Goal: Task Accomplishment & Management: Complete application form

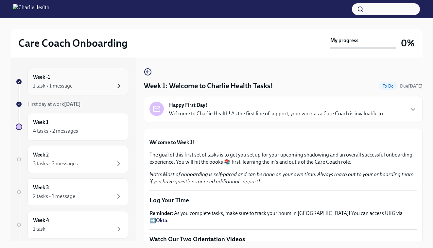
click at [122, 82] on icon "button" at bounding box center [119, 86] width 8 height 8
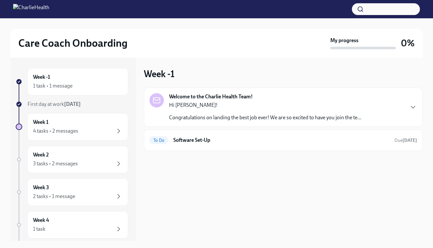
click at [212, 110] on div "Hi [PERSON_NAME]! Congratulations on landing the best job ever! We are so excit…" at bounding box center [265, 112] width 192 height 20
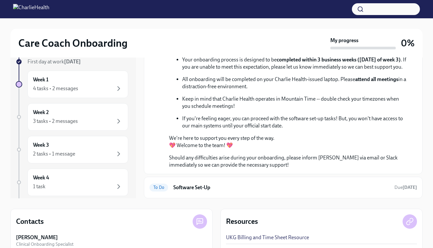
scroll to position [44, 0]
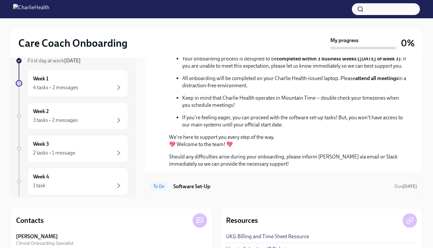
click at [221, 184] on h6 "Software Set-Up" at bounding box center [282, 186] width 216 height 7
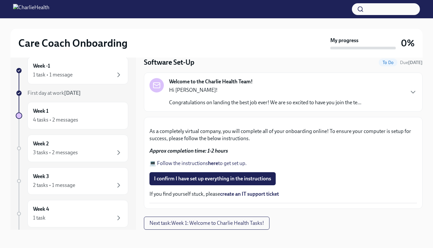
scroll to position [172, 0]
click at [261, 182] on span "I confirm I have set up everything in the instructions" at bounding box center [212, 179] width 117 height 7
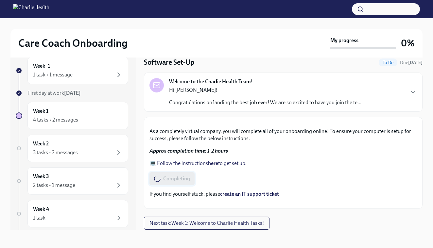
scroll to position [0, 0]
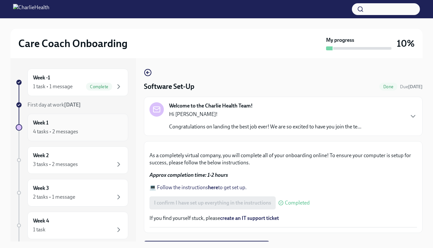
click at [119, 123] on div "Week 1 4 tasks • 2 messages" at bounding box center [78, 127] width 90 height 16
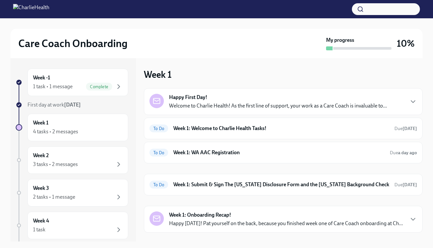
click at [341, 98] on div "Happy First Day! Welcome to Charlie Health! As the first line of support, your …" at bounding box center [278, 102] width 218 height 16
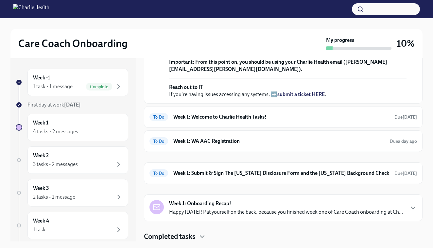
scroll to position [176, 0]
click at [354, 121] on h6 "Week 1: Welcome to Charlie Health Tasks!" at bounding box center [282, 117] width 216 height 7
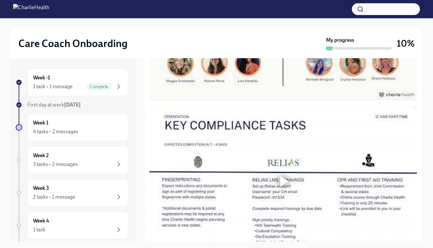
scroll to position [338, 0]
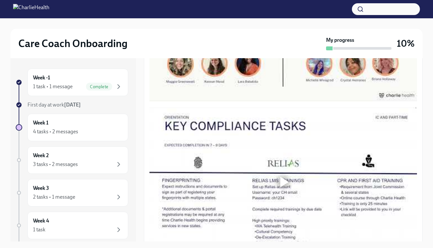
click at [286, 32] on div at bounding box center [285, 26] width 9 height 10
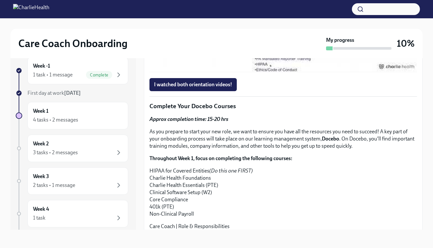
scroll to position [508, 0]
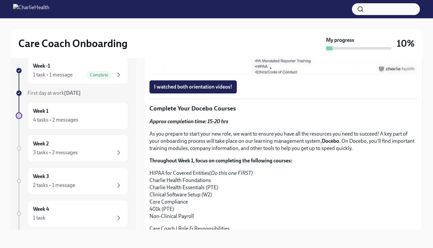
click at [284, 5] on div at bounding box center [285, 0] width 9 height 10
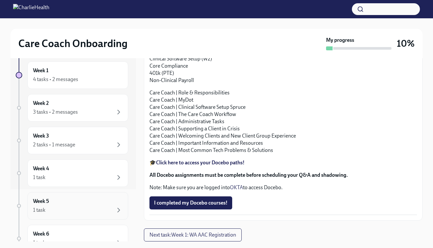
scroll to position [52, 0]
click at [122, 115] on icon "button" at bounding box center [119, 113] width 8 height 8
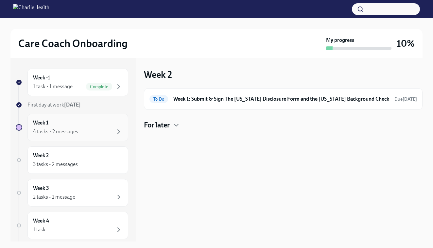
click at [90, 125] on div "Week 1 4 tasks • 2 messages" at bounding box center [78, 127] width 90 height 16
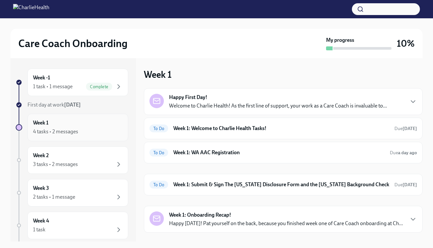
click at [103, 131] on div "4 tasks • 2 messages" at bounding box center [78, 132] width 90 height 8
click at [290, 128] on h6 "Week 1: Welcome to Charlie Health Tasks!" at bounding box center [282, 128] width 216 height 7
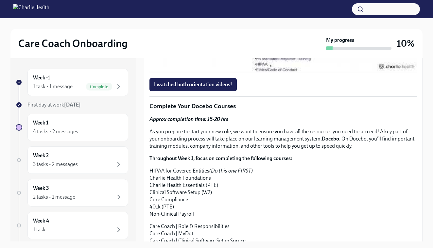
scroll to position [525, 0]
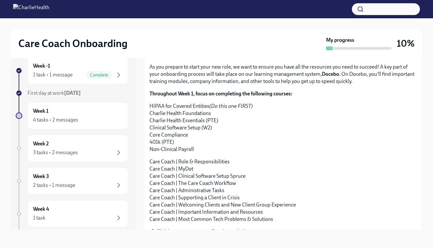
scroll to position [574, 0]
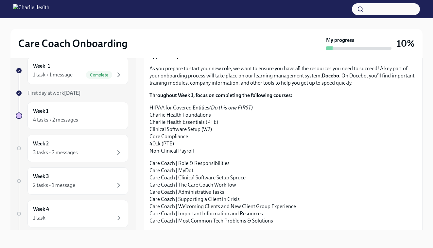
click at [220, 25] on span "I watched both orientation videos!" at bounding box center [193, 21] width 78 height 7
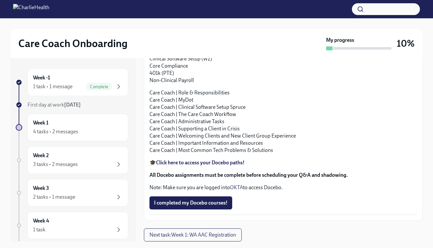
scroll to position [791, 0]
click at [223, 237] on span "Next task : Week 1: WA AAC Registration" at bounding box center [193, 235] width 87 height 7
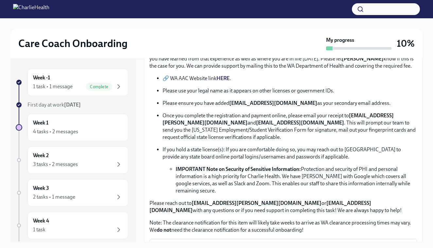
scroll to position [241, 0]
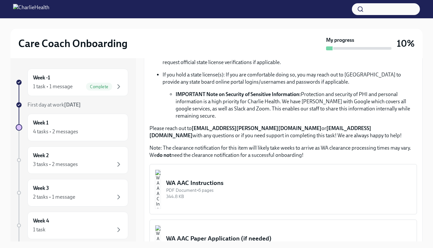
click at [228, 179] on div "WA AAC Instructions" at bounding box center [289, 183] width 246 height 9
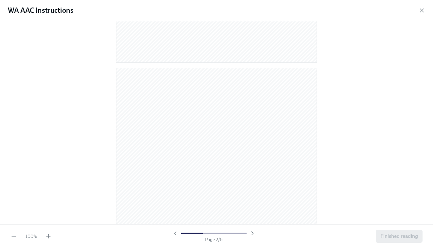
scroll to position [239, 0]
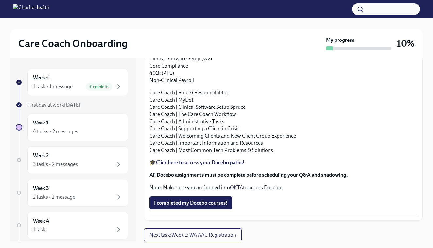
scroll to position [791, 0]
click at [217, 233] on span "Next task : Week 1: WA AAC Registration" at bounding box center [193, 235] width 87 height 7
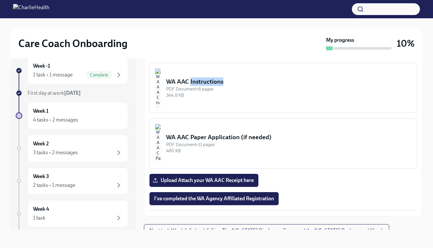
scroll to position [12, 0]
click at [327, 228] on span "Next task : Week 1: Submit & Sign The Utah Disclosure Form and the Louisiana Ba…" at bounding box center [267, 231] width 234 height 7
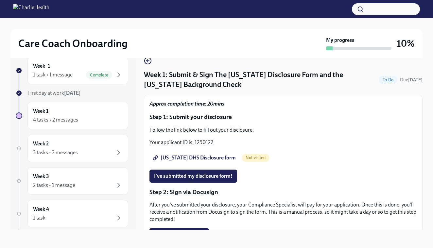
click at [219, 156] on span "[US_STATE] DHS Disclosure form" at bounding box center [195, 158] width 82 height 7
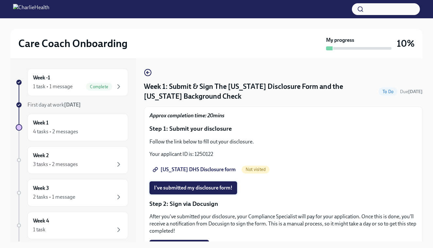
click at [212, 189] on span "I've submitted my disclosure form!" at bounding box center [193, 188] width 79 height 7
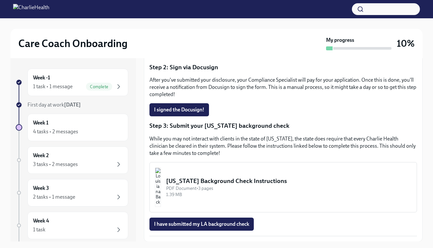
scroll to position [137, 0]
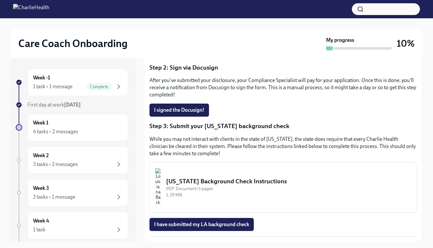
click at [161, 179] on img "button" at bounding box center [158, 187] width 6 height 39
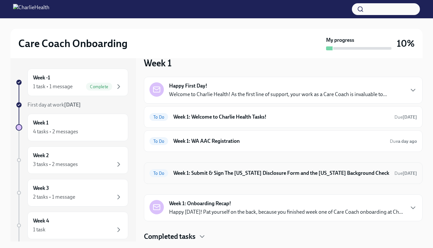
scroll to position [11, 0]
click at [230, 175] on h6 "Week 1: Submit & Sign The [US_STATE] Disclosure Form and the [US_STATE] Backgro…" at bounding box center [282, 173] width 216 height 7
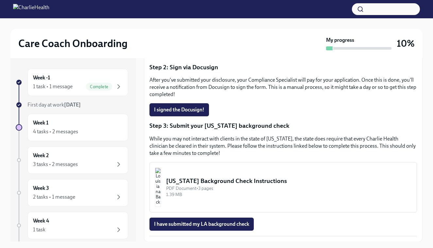
scroll to position [137, 0]
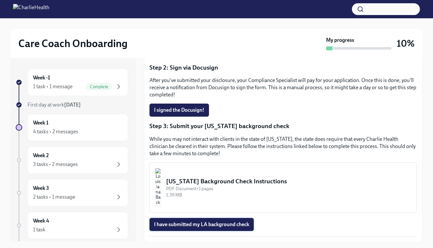
click at [244, 228] on span "I have submitted my LA background check" at bounding box center [201, 225] width 95 height 7
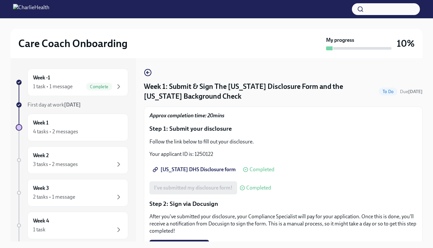
scroll to position [0, 0]
click at [150, 73] on icon "button" at bounding box center [148, 73] width 8 height 8
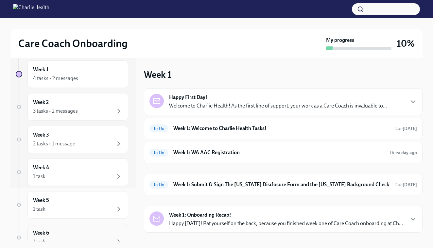
scroll to position [50, 0]
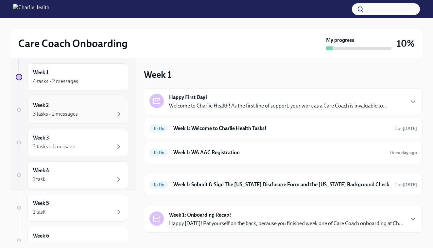
click at [125, 118] on div "Week 2 3 tasks • 2 messages" at bounding box center [77, 109] width 101 height 27
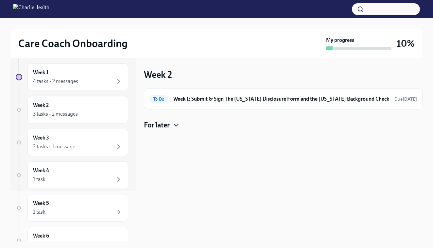
click at [175, 125] on icon "button" at bounding box center [177, 125] width 8 height 8
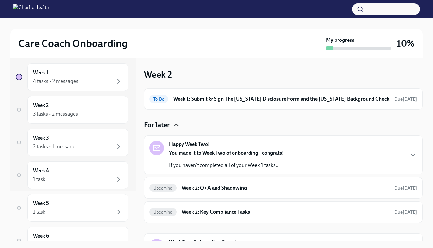
click at [175, 126] on icon "button" at bounding box center [177, 125] width 8 height 8
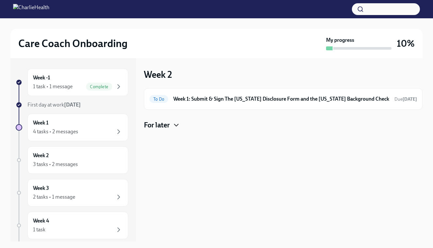
click at [49, 12] on img at bounding box center [31, 9] width 36 height 10
click at [46, 6] on img at bounding box center [31, 9] width 36 height 10
click at [25, 7] on img at bounding box center [31, 9] width 36 height 10
